Goal: Task Accomplishment & Management: Manage account settings

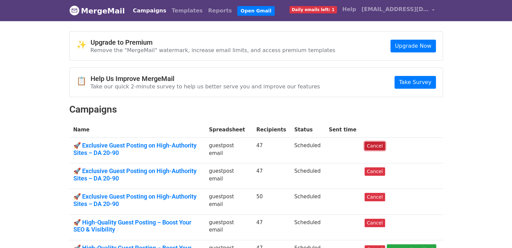
click at [379, 146] on link "Cancel" at bounding box center [375, 146] width 21 height 8
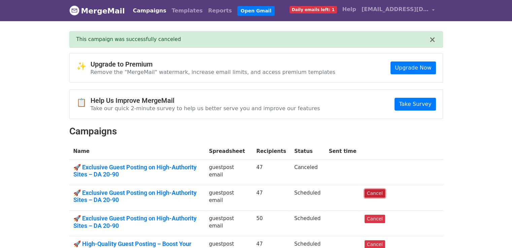
click at [383, 194] on link "Cancel" at bounding box center [375, 193] width 21 height 8
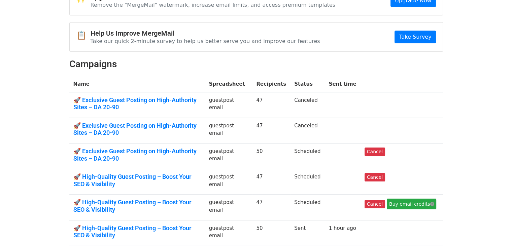
scroll to position [81, 0]
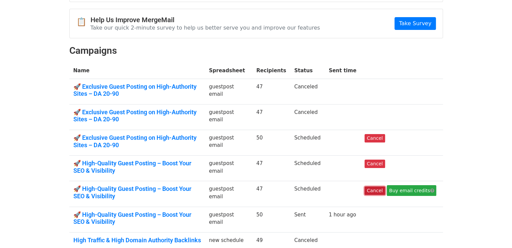
click at [380, 191] on link "Cancel" at bounding box center [375, 191] width 21 height 8
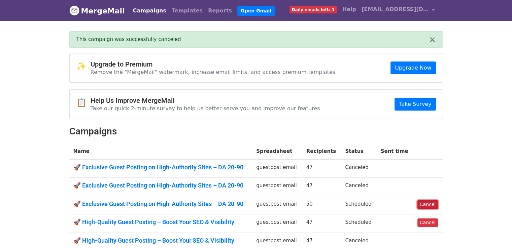
click at [423, 206] on link "Cancel" at bounding box center [427, 205] width 21 height 8
click at [426, 222] on link "Cancel" at bounding box center [427, 223] width 21 height 8
